Goal: Transaction & Acquisition: Download file/media

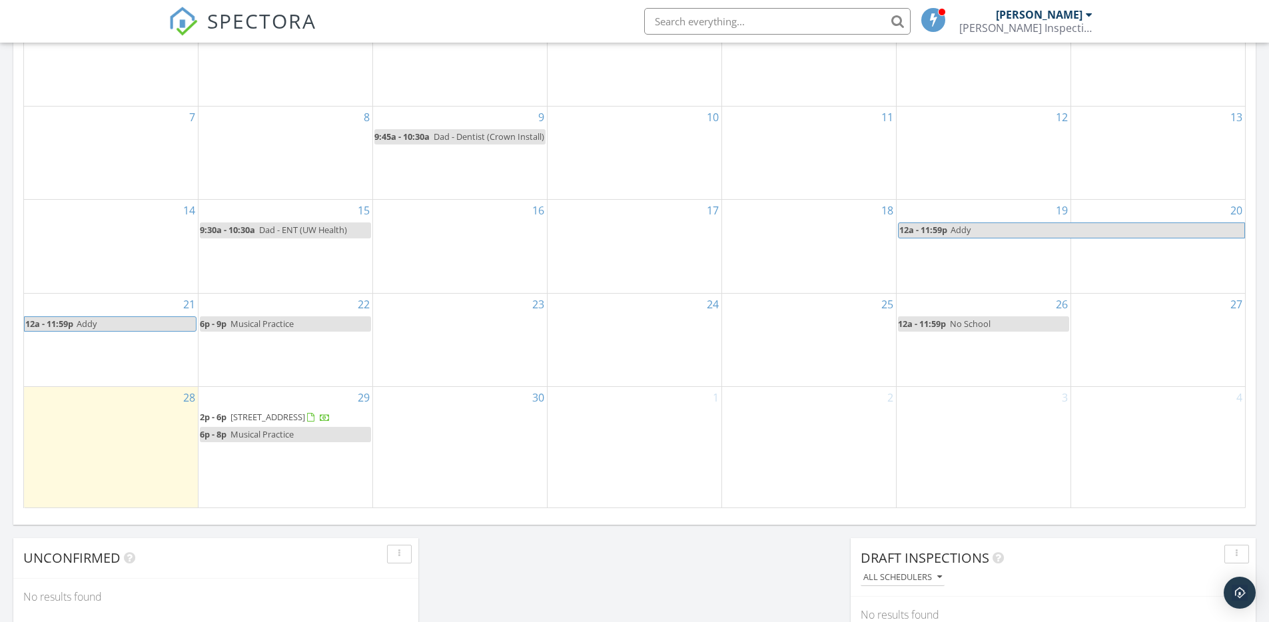
scroll to position [735, 0]
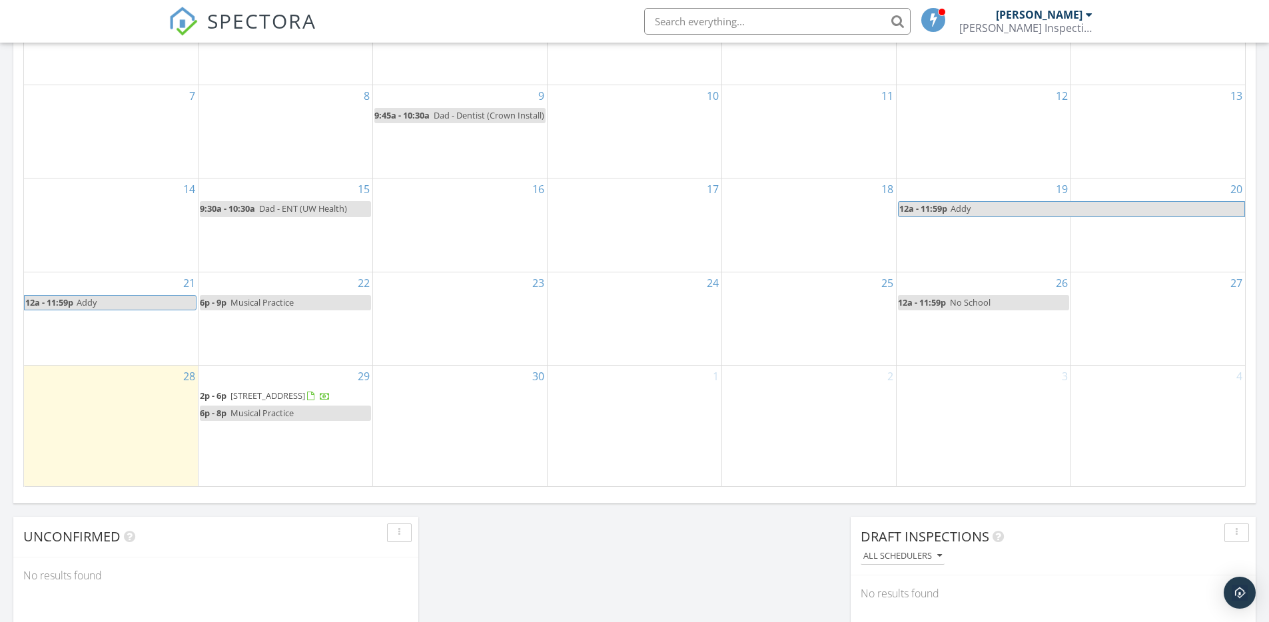
click at [294, 390] on span "[STREET_ADDRESS]" at bounding box center [267, 396] width 75 height 12
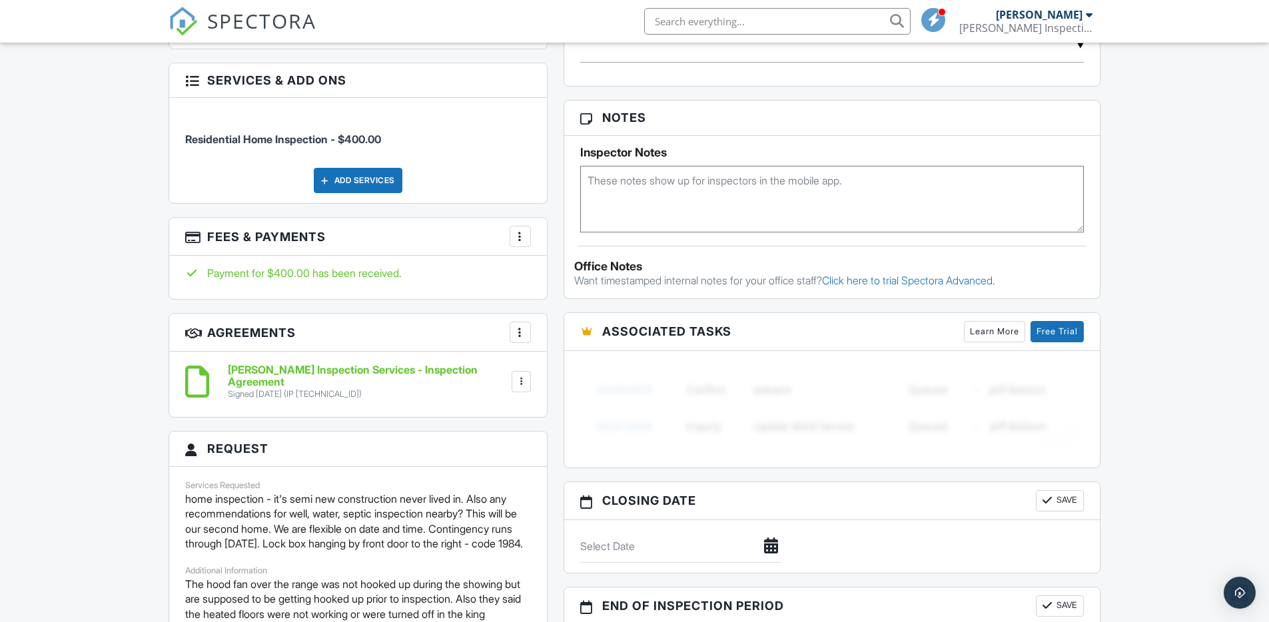
scroll to position [823, 0]
click at [523, 229] on div at bounding box center [519, 235] width 13 height 13
click at [565, 326] on li "View Invoice" at bounding box center [586, 342] width 139 height 33
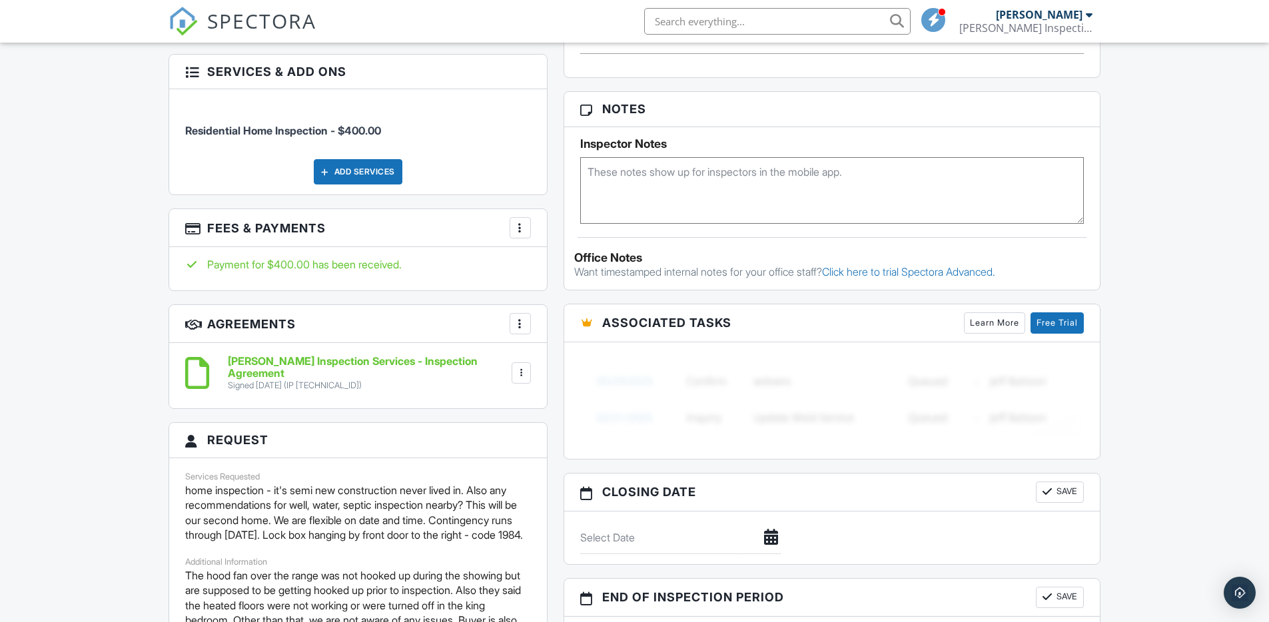
click at [517, 364] on div at bounding box center [520, 372] width 19 height 21
click at [501, 459] on li "Download" at bounding box center [485, 475] width 76 height 33
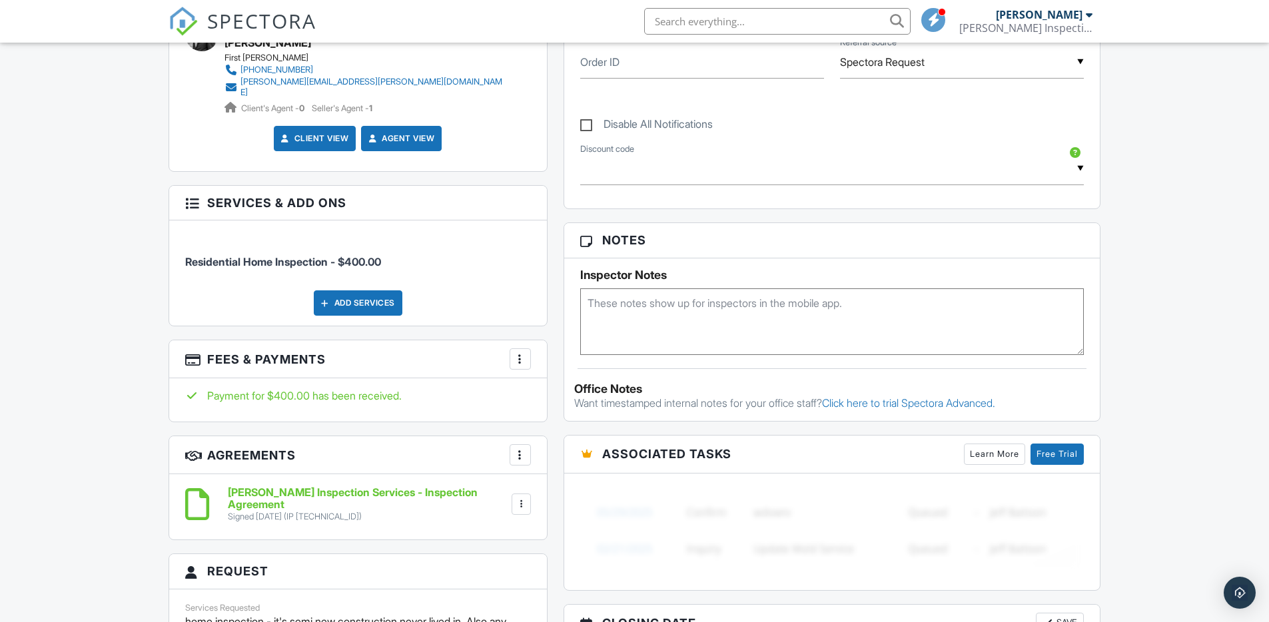
scroll to position [703, 0]
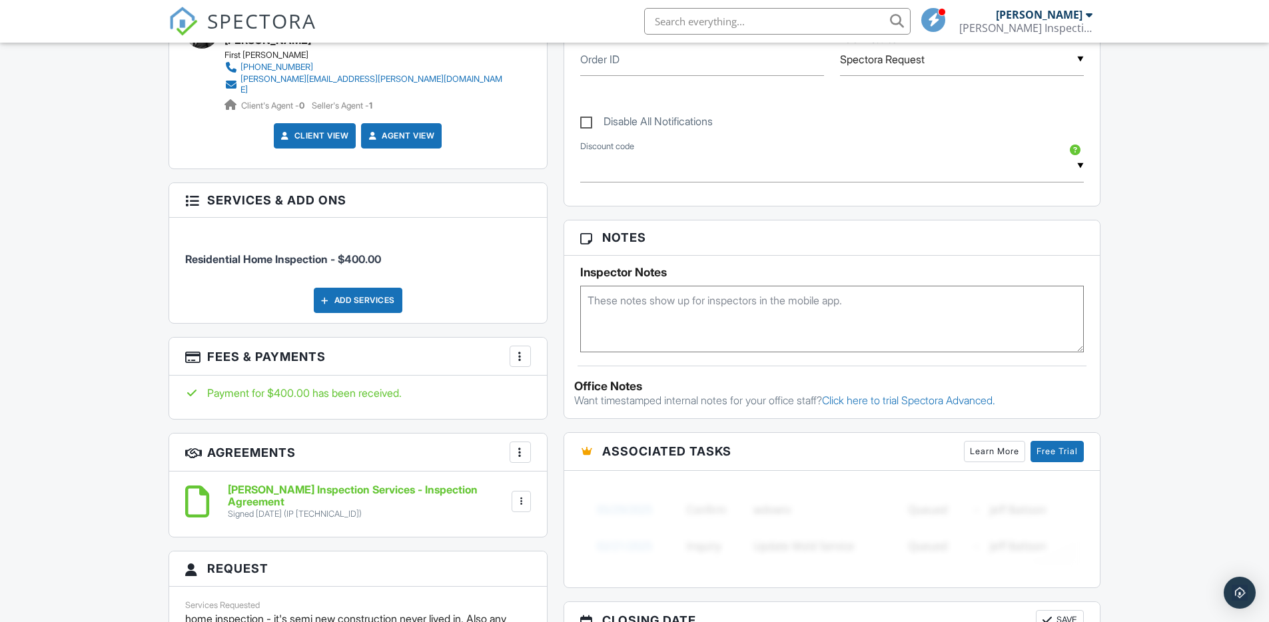
click at [630, 307] on textarea at bounding box center [832, 319] width 504 height 67
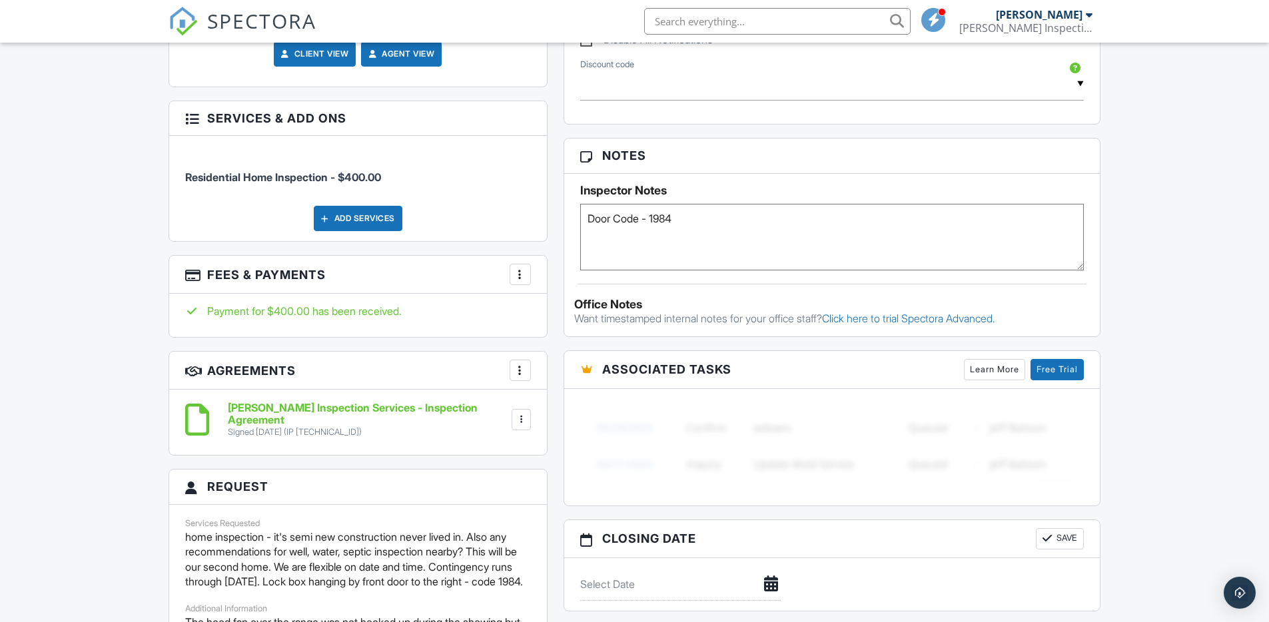
scroll to position [781, 0]
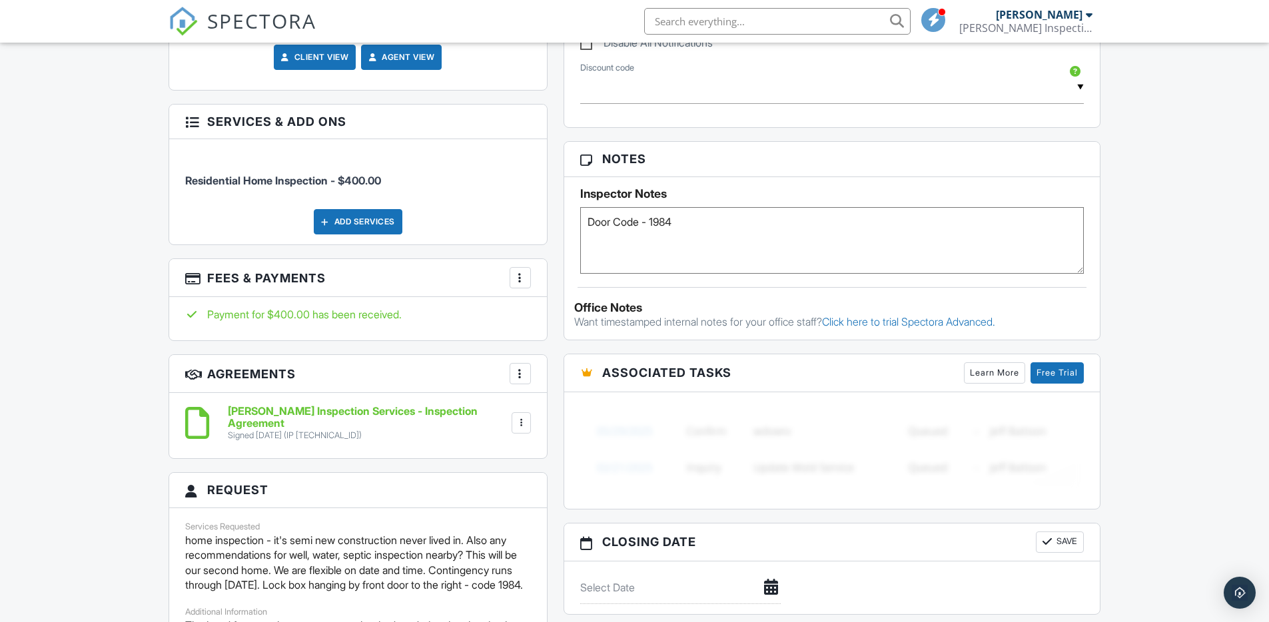
click at [808, 232] on textarea "Door Code - 1984" at bounding box center [832, 240] width 504 height 67
click at [1268, 233] on html "SPECTORA [PERSON_NAME] Inspection Services, LLC Role: Inspector Change Role Das…" at bounding box center [634, 217] width 1269 height 1997
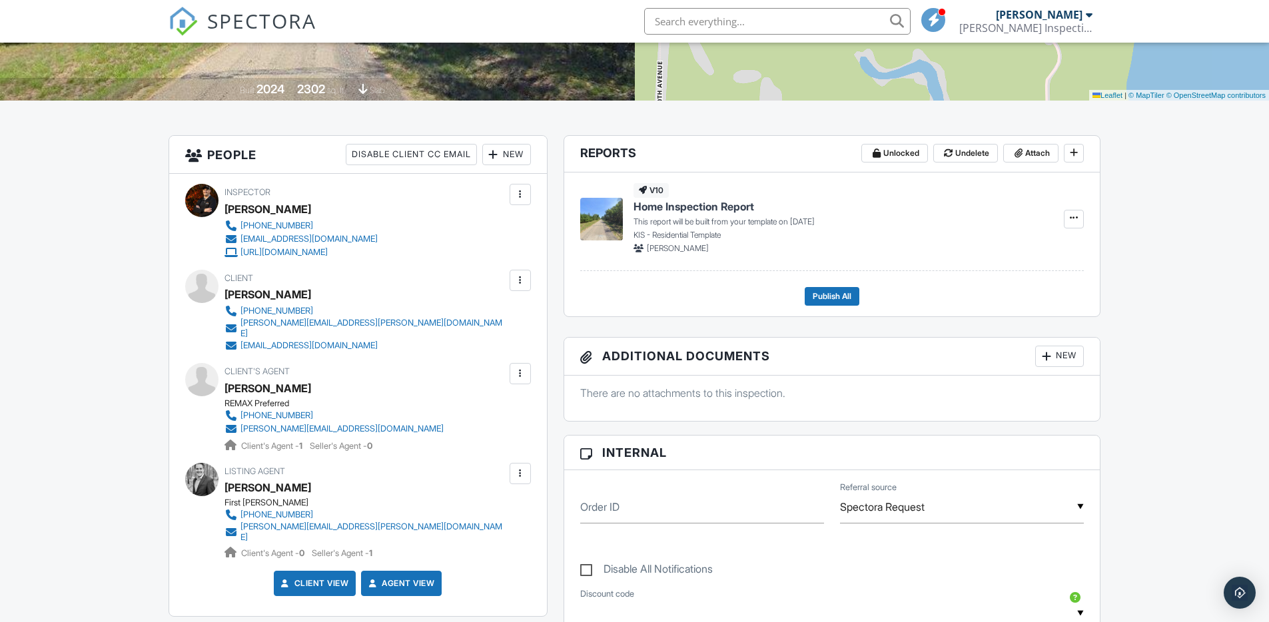
type textarea "Door Code - 1984"
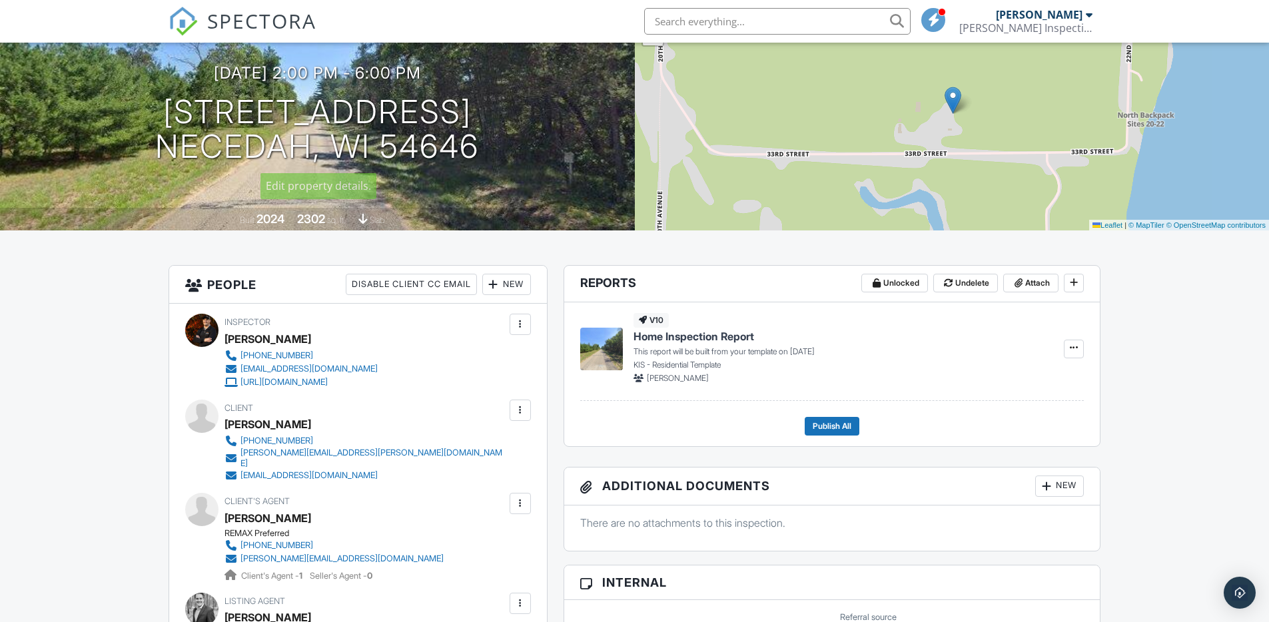
scroll to position [0, 0]
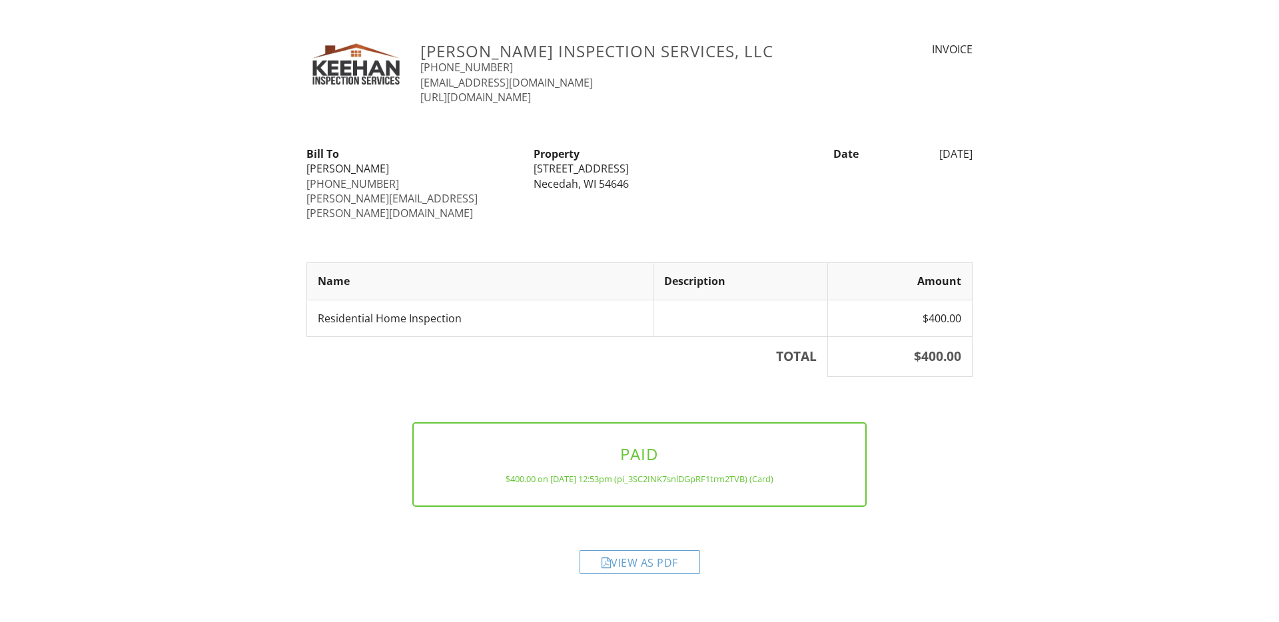
click at [647, 550] on div "View as PDF" at bounding box center [639, 562] width 121 height 24
